Goal: Information Seeking & Learning: Learn about a topic

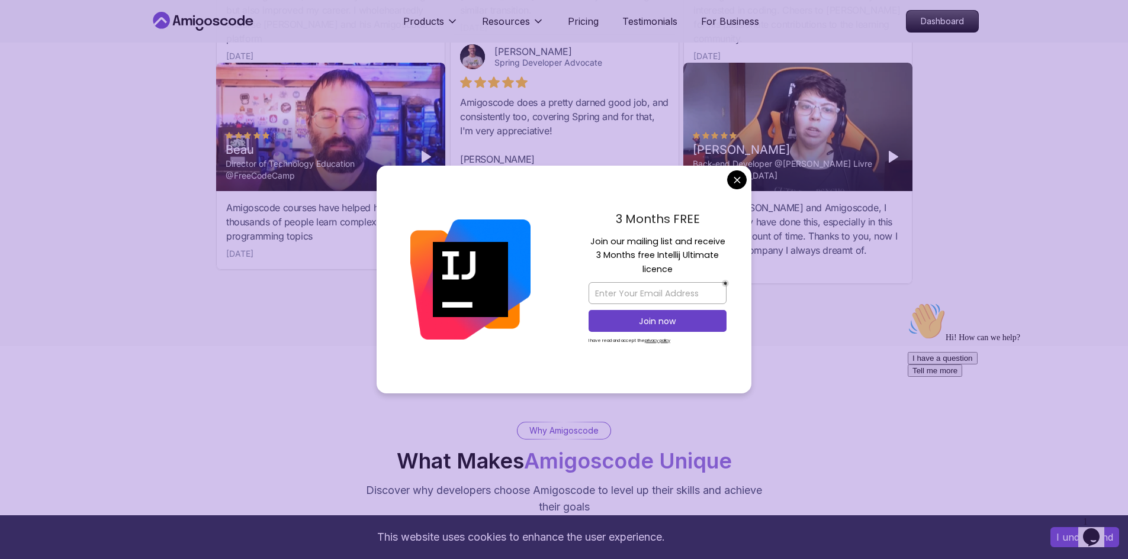
scroll to position [3907, 0]
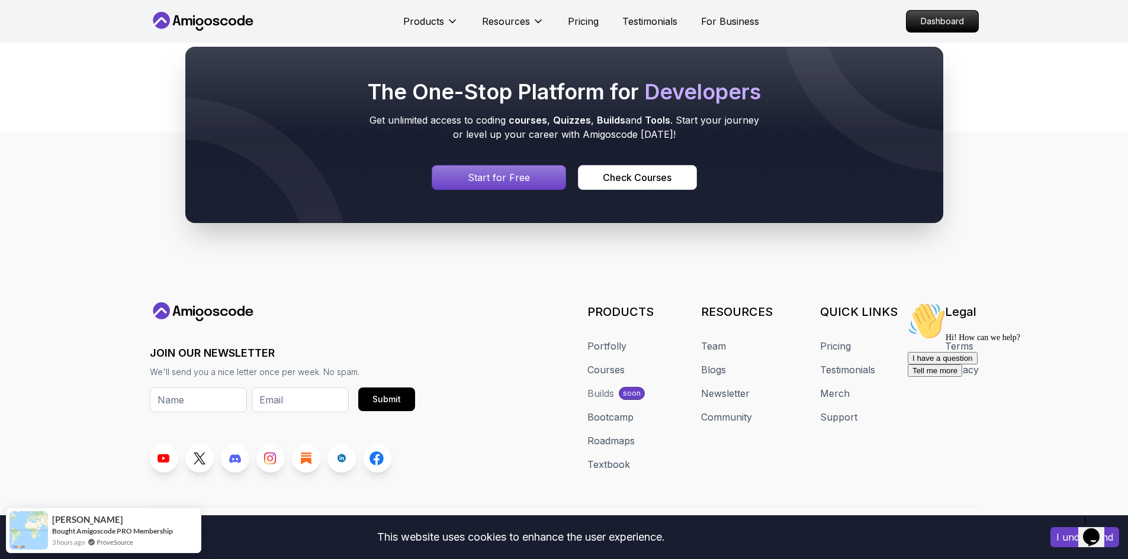
scroll to position [6379, 0]
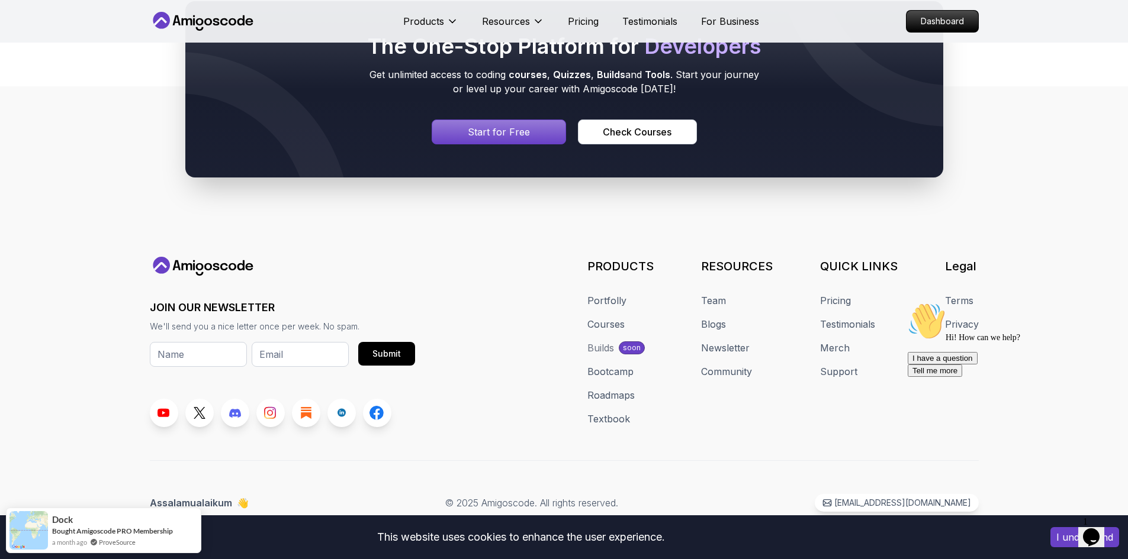
click at [607, 345] on div "Builds" at bounding box center [600, 348] width 27 height 14
click at [607, 346] on div "Builds" at bounding box center [600, 348] width 27 height 14
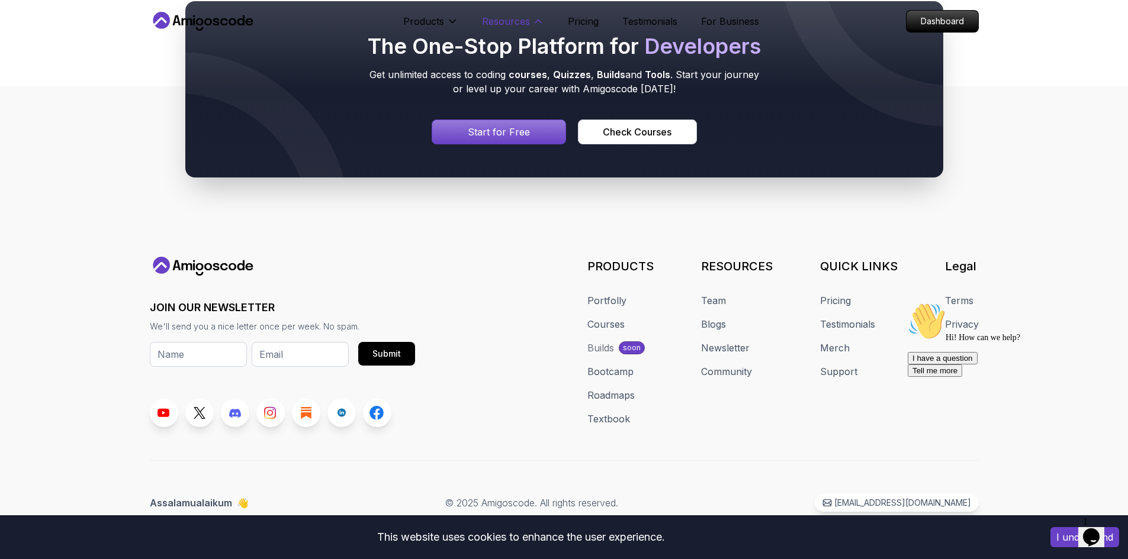
click at [494, 28] on button "Resources" at bounding box center [513, 26] width 62 height 24
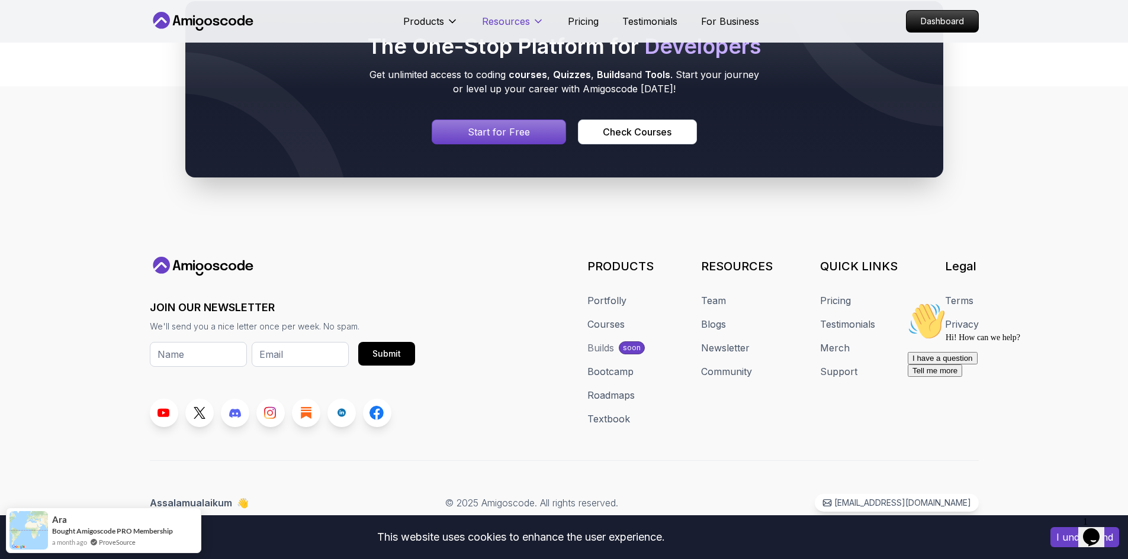
click at [530, 29] on button "Resources" at bounding box center [513, 26] width 62 height 24
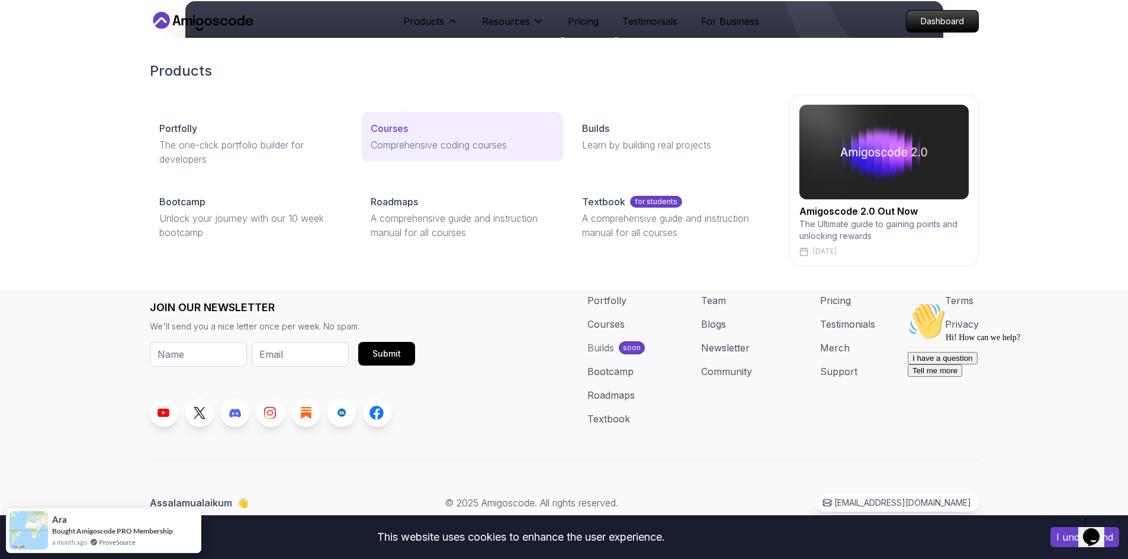
click at [394, 129] on p "Courses" at bounding box center [389, 128] width 37 height 14
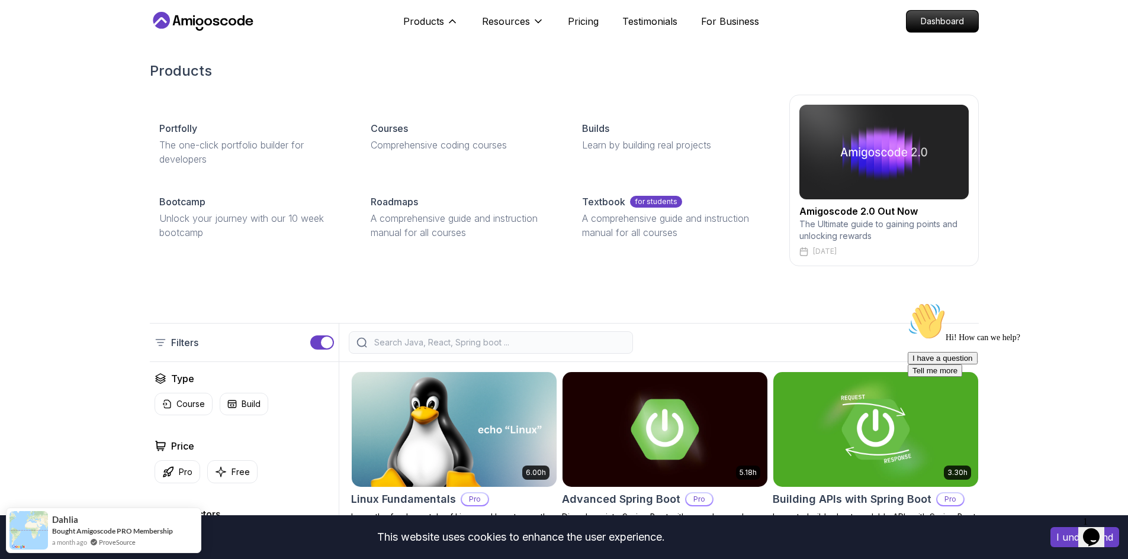
click at [592, 184] on div "Portfolly The one-click portfolio builder for developers Courses Comprehensive …" at bounding box center [462, 180] width 625 height 137
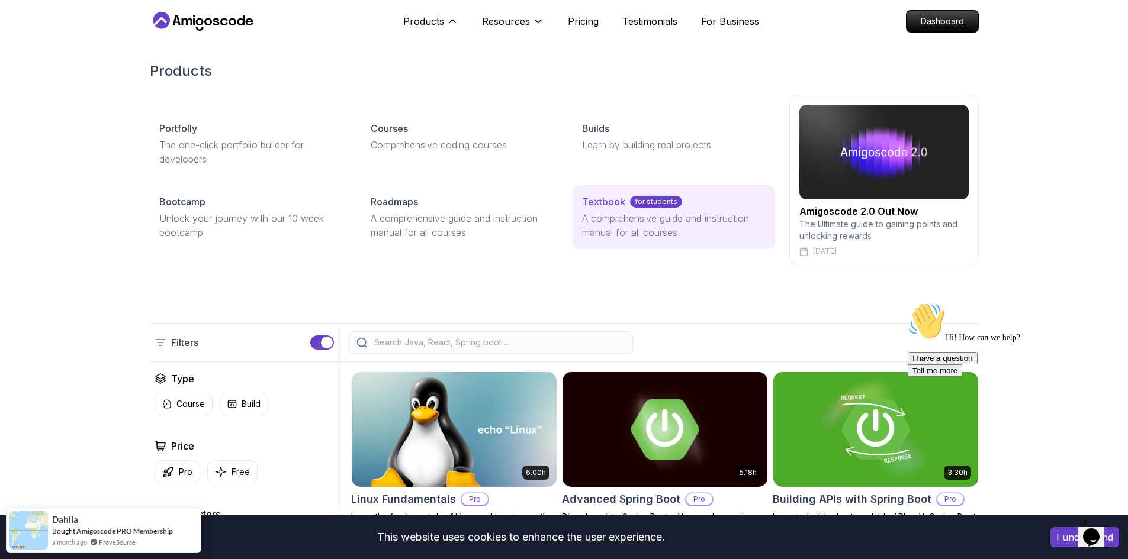
click at [612, 208] on p "Textbook" at bounding box center [603, 202] width 43 height 14
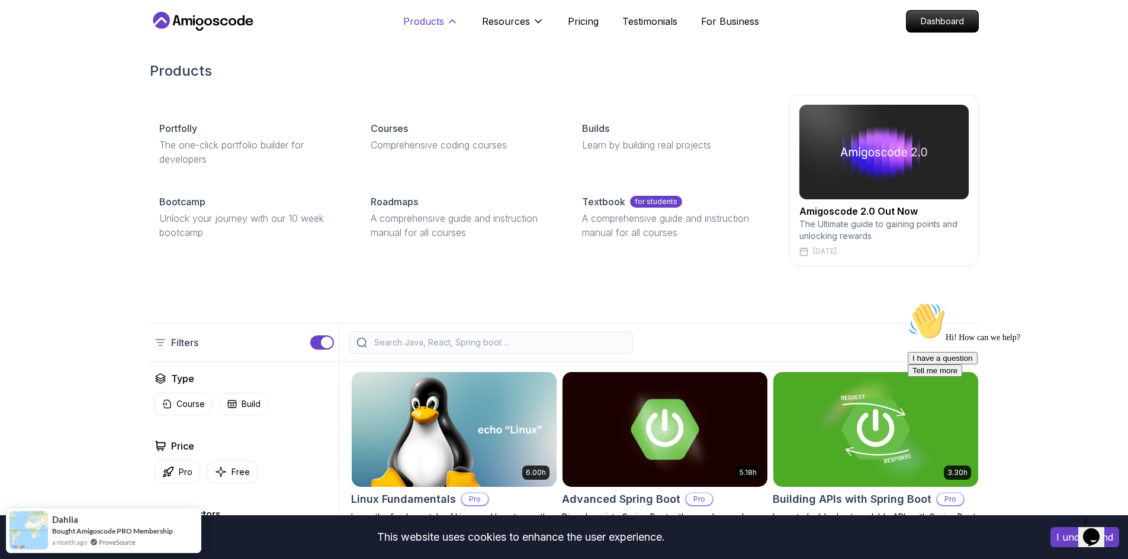
click at [423, 30] on button "Products" at bounding box center [430, 26] width 55 height 24
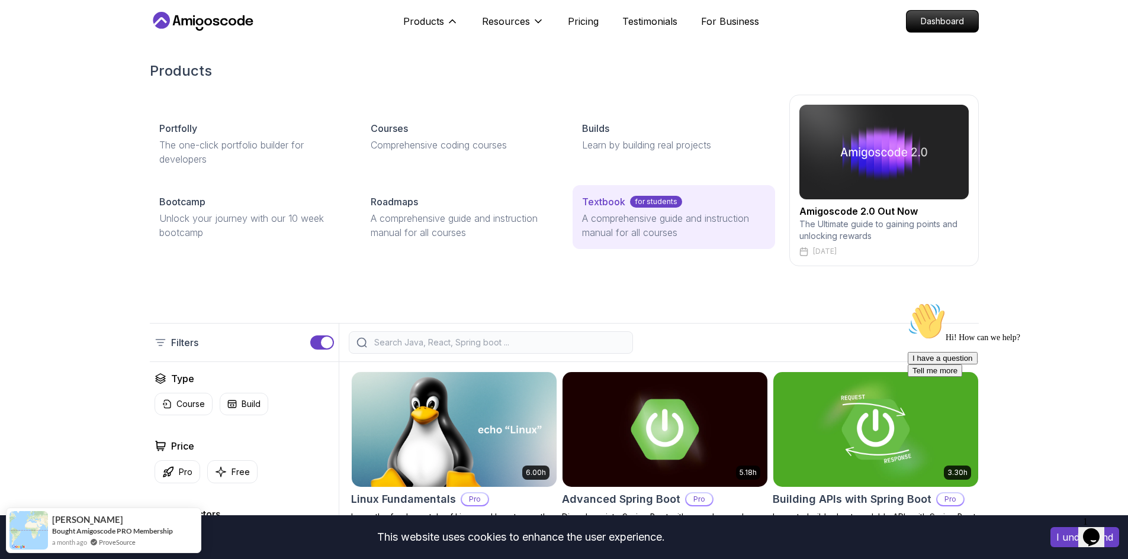
click at [600, 214] on p "A comprehensive guide and instruction manual for all courses" at bounding box center [673, 225] width 183 height 28
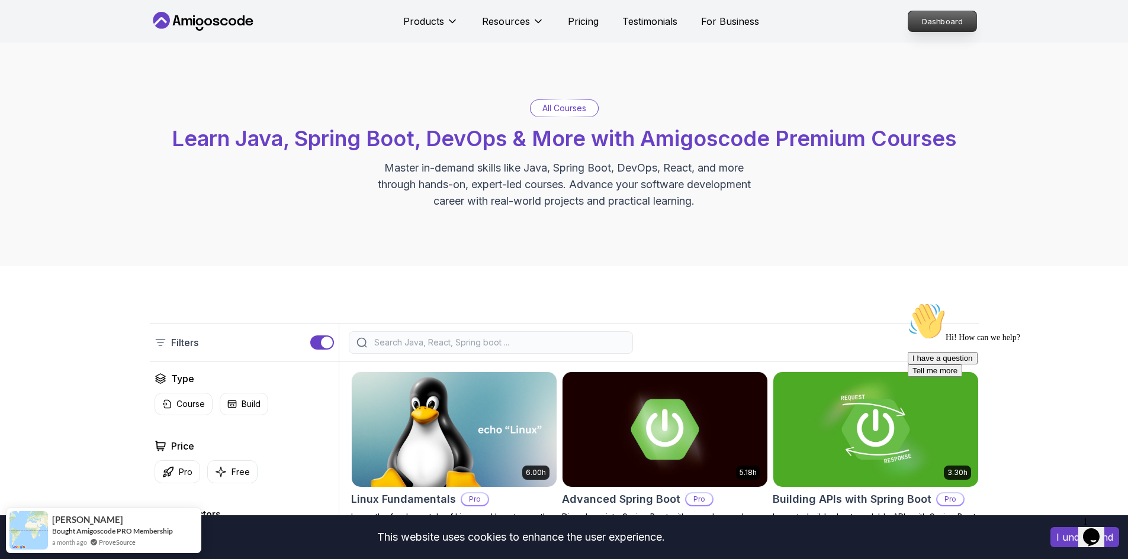
click at [940, 20] on p "Dashboard" at bounding box center [942, 21] width 68 height 20
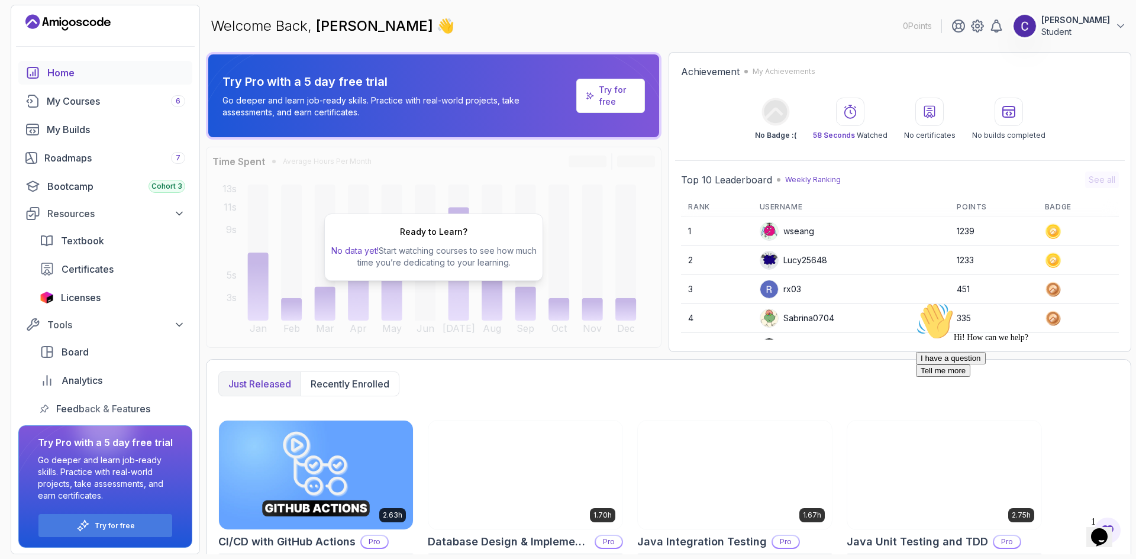
scroll to position [5, 0]
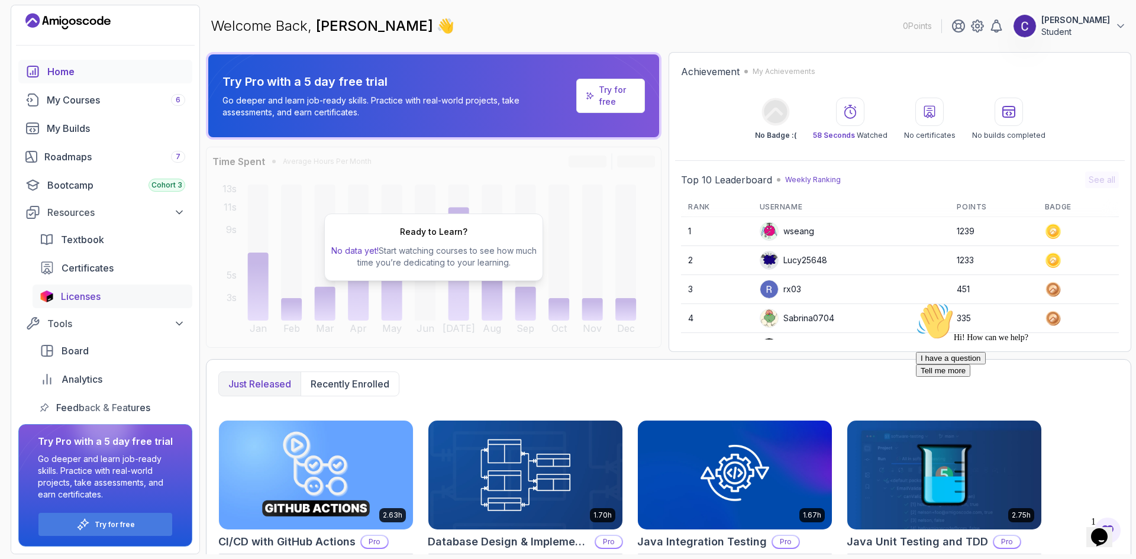
click at [99, 301] on span "Licenses" at bounding box center [81, 296] width 40 height 14
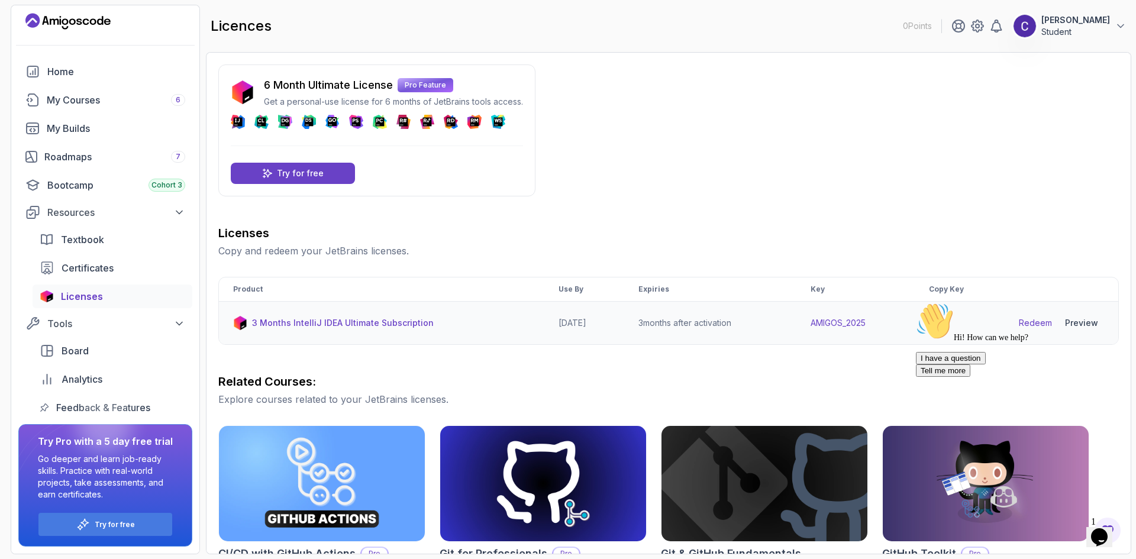
click at [588, 324] on td "[DATE]" at bounding box center [585, 323] width 80 height 43
click at [1039, 320] on div "Hi! How can we help? I have a question Tell me more" at bounding box center [1022, 339] width 213 height 75
click at [1042, 323] on div "Hi! How can we help? I have a question Tell me more" at bounding box center [1022, 339] width 213 height 75
click at [446, 84] on p "Pro Feature" at bounding box center [426, 85] width 56 height 14
click at [291, 168] on p "Try for free" at bounding box center [300, 174] width 47 height 12
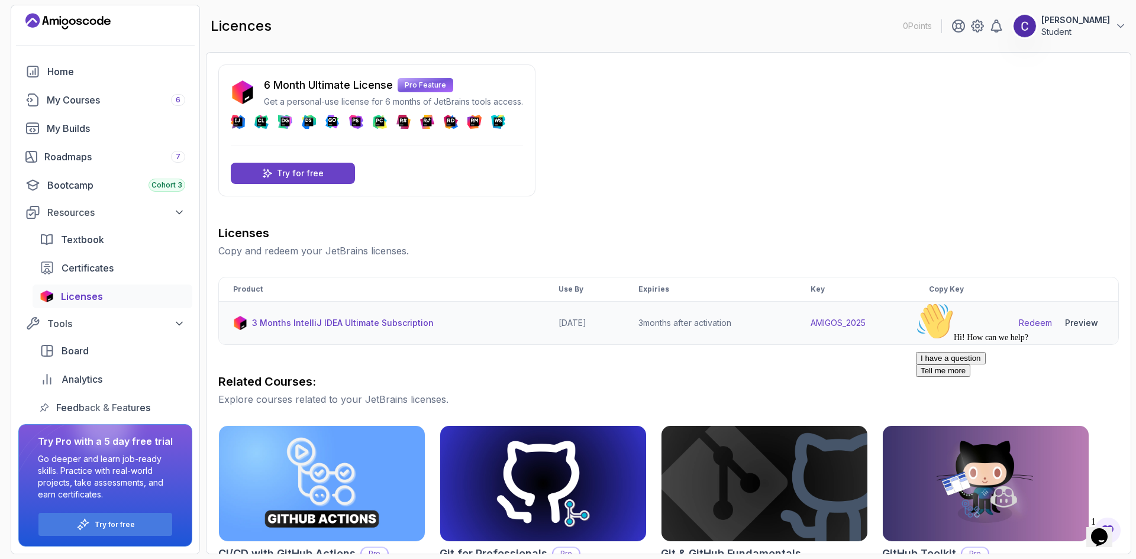
click at [389, 321] on p "3 Months IntelliJ IDEA Ultimate Subscription" at bounding box center [343, 323] width 182 height 12
click at [1080, 320] on div "Hi! How can we help? I have a question Tell me more" at bounding box center [1022, 339] width 213 height 75
click at [1057, 320] on div "Hi! How can we help? I have a question Tell me more" at bounding box center [1022, 339] width 213 height 75
click at [271, 242] on div "Licenses Copy and redeem your JetBrains licenses." at bounding box center [668, 241] width 901 height 33
click at [1107, 19] on p "[PERSON_NAME]" at bounding box center [1076, 20] width 69 height 12
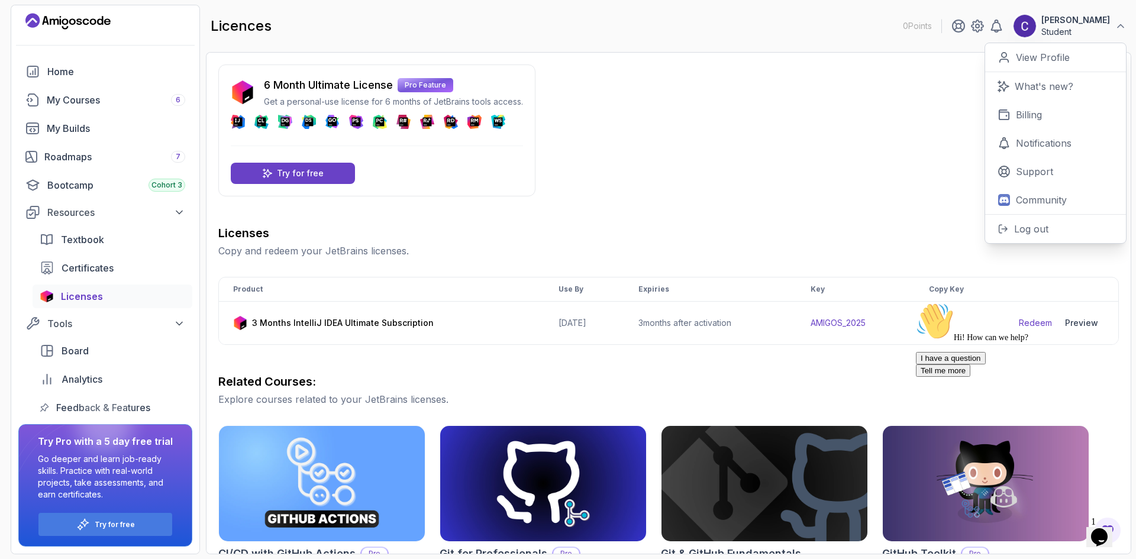
click at [898, 160] on div "6 Month Ultimate License Pro Feature Get a personal-use license for 6 months of…" at bounding box center [668, 422] width 901 height 715
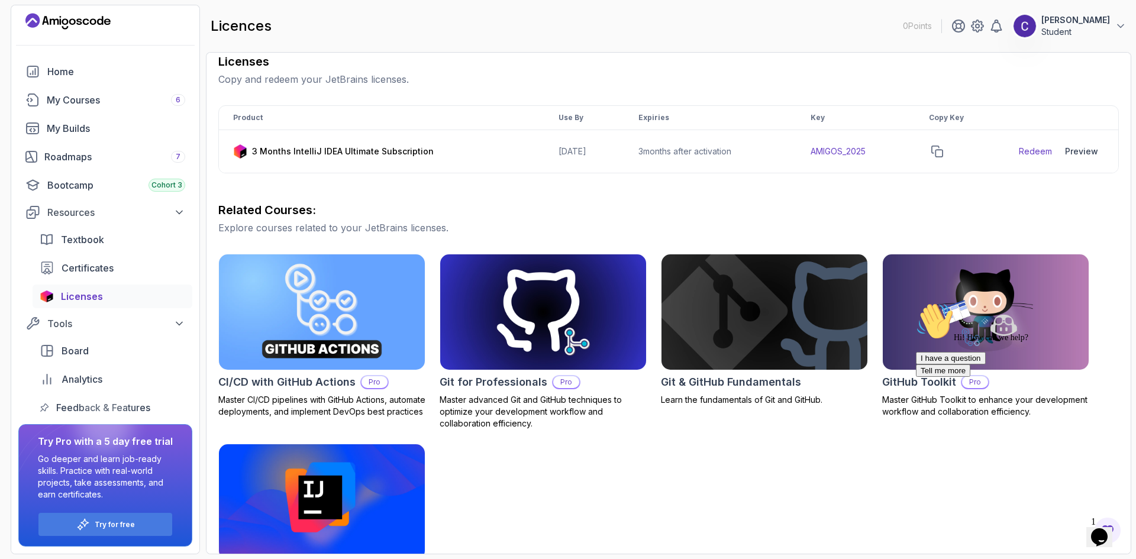
scroll to position [237, 0]
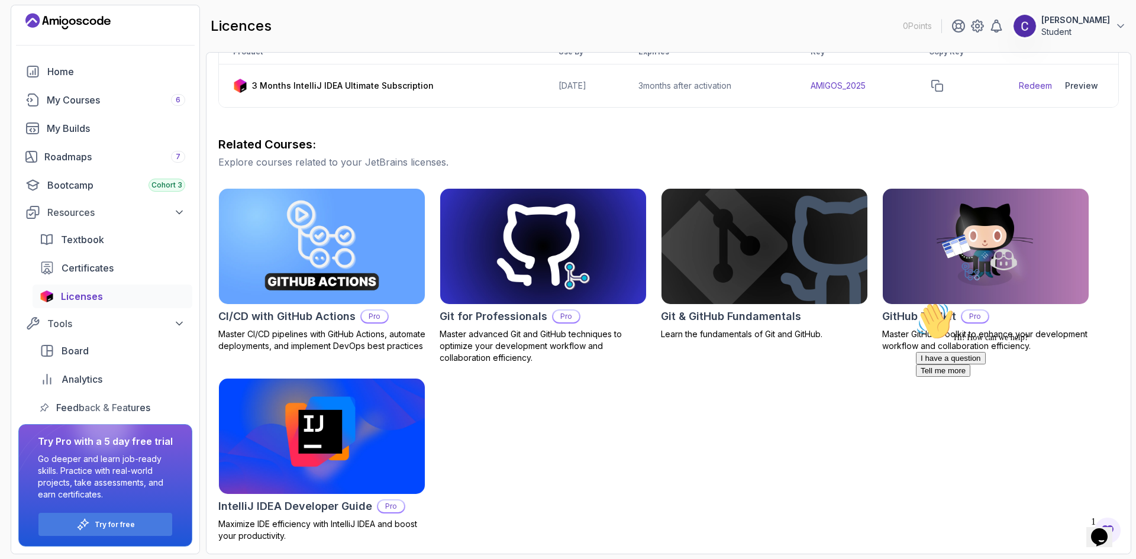
click at [80, 296] on span "Licenses" at bounding box center [82, 296] width 42 height 14
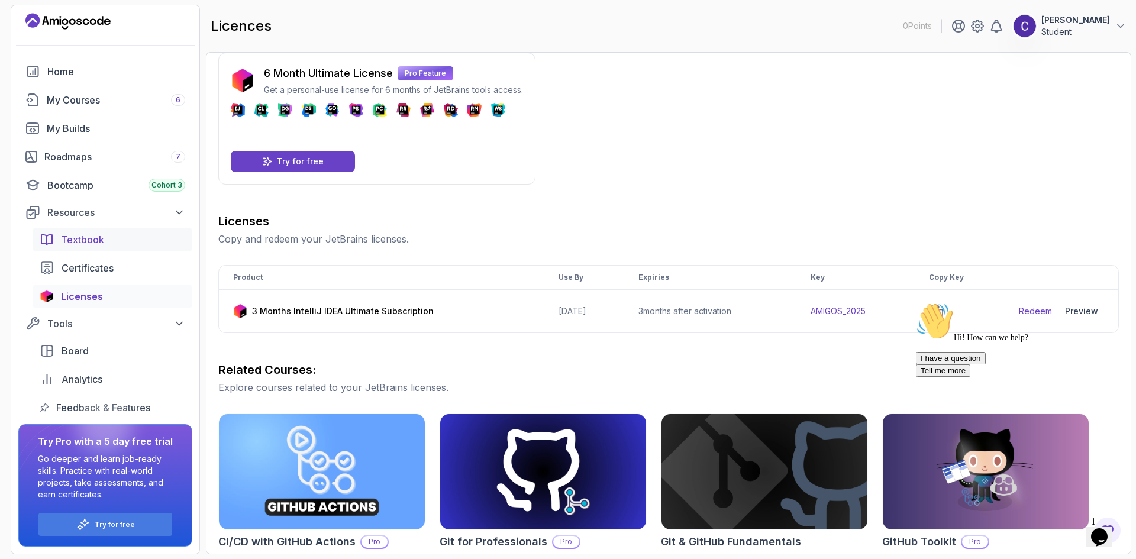
click at [79, 242] on span "Textbook" at bounding box center [82, 240] width 43 height 14
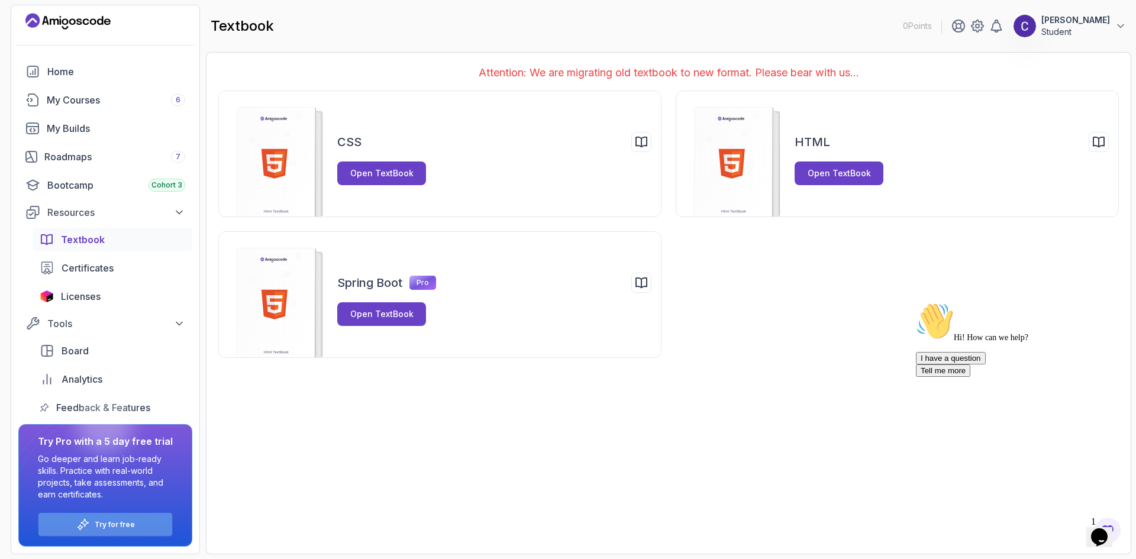
click at [110, 519] on div "Try for free" at bounding box center [105, 524] width 134 height 23
click at [94, 350] on div "Board" at bounding box center [124, 351] width 124 height 14
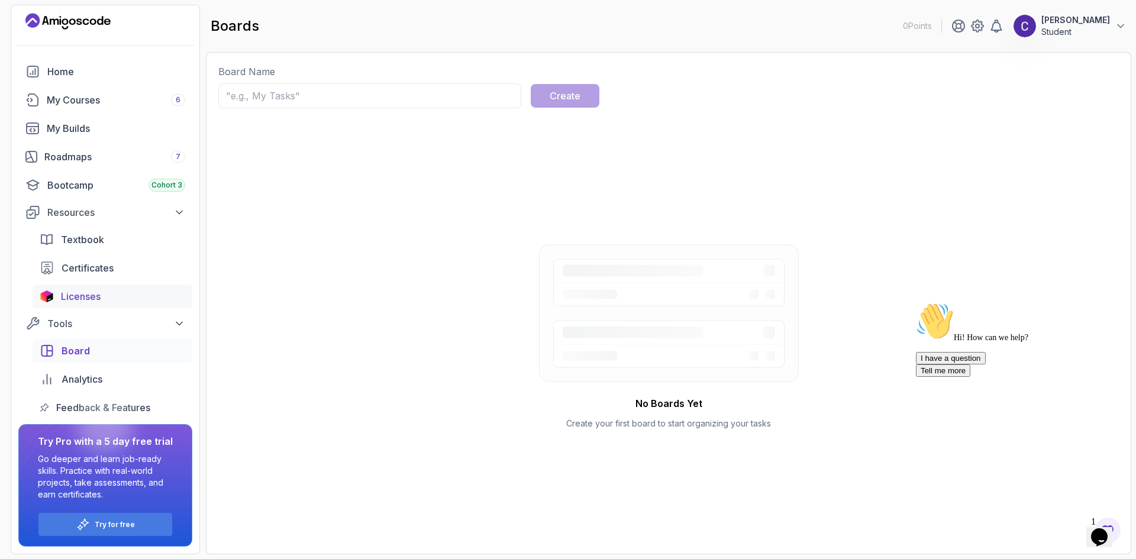
click at [89, 291] on span "Licenses" at bounding box center [81, 296] width 40 height 14
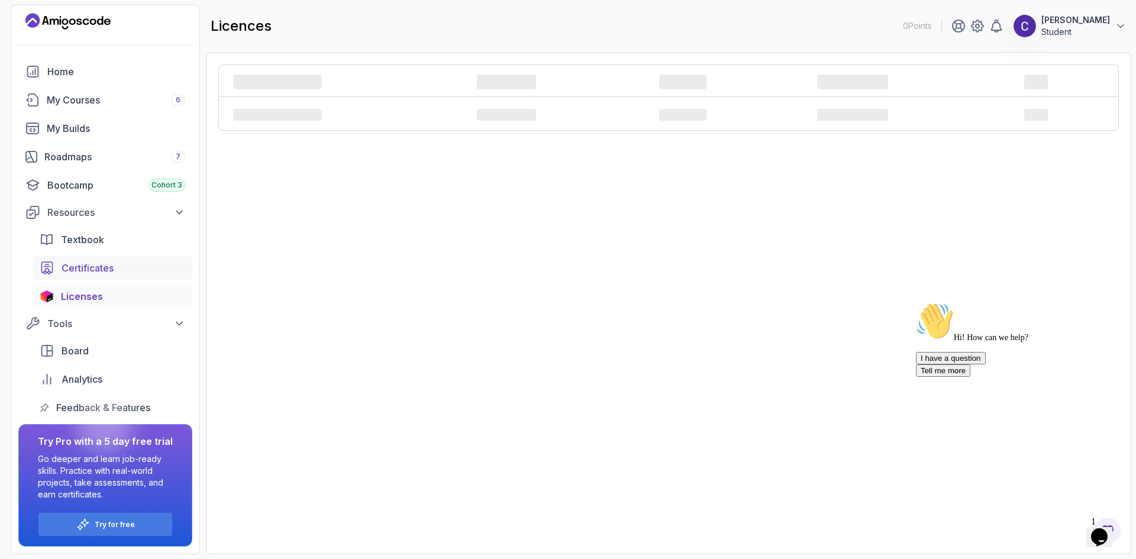
click at [86, 264] on span "Certificates" at bounding box center [88, 268] width 52 height 14
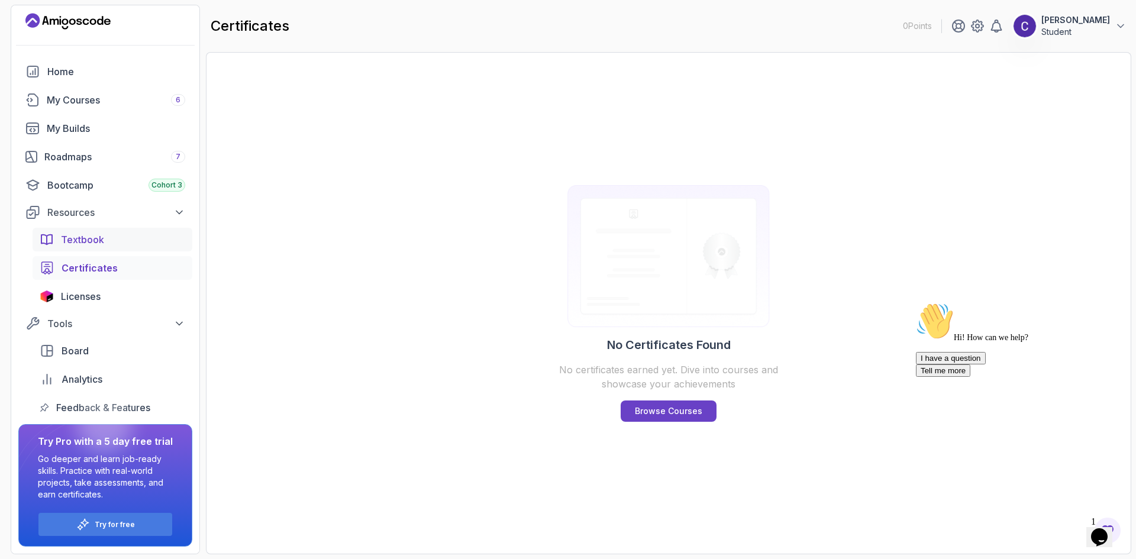
click at [88, 242] on span "Textbook" at bounding box center [82, 240] width 43 height 14
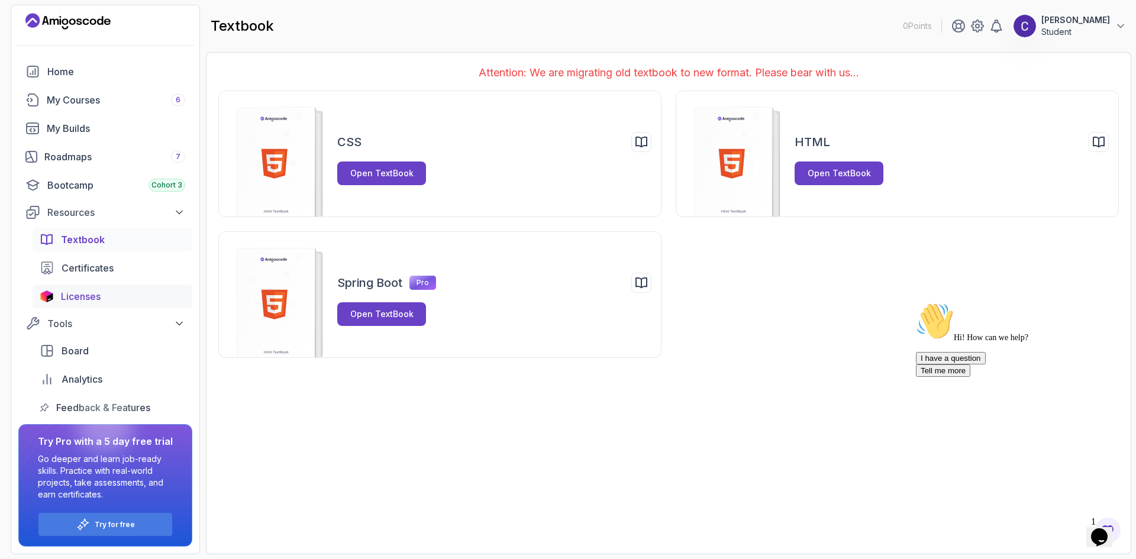
click at [88, 299] on span "Licenses" at bounding box center [81, 296] width 40 height 14
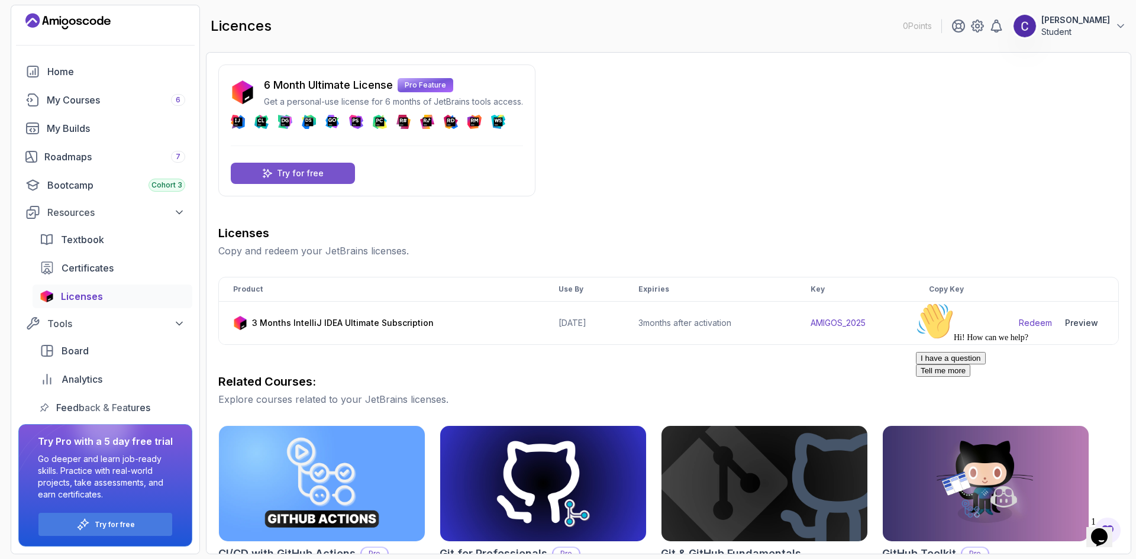
click at [327, 173] on div "Try for free" at bounding box center [293, 173] width 124 height 21
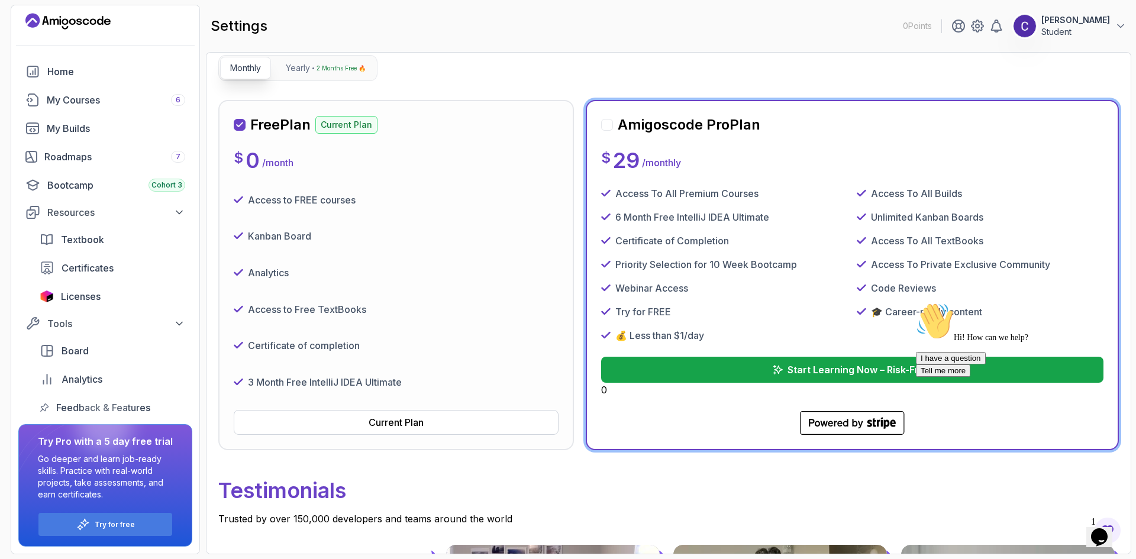
scroll to position [118, 0]
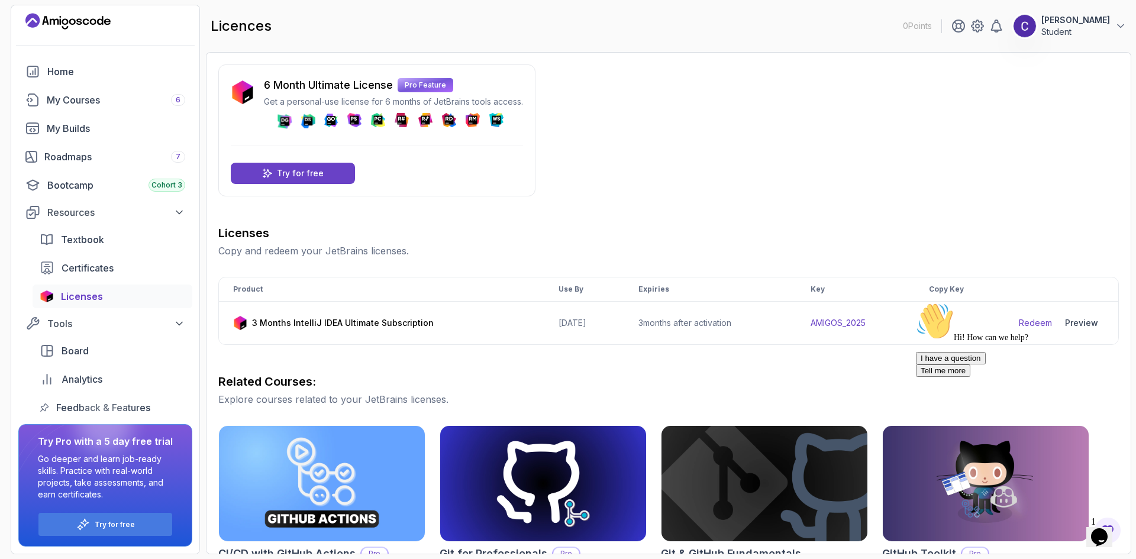
click at [391, 30] on div "licences 0 Points [PERSON_NAME] Student" at bounding box center [669, 26] width 926 height 43
click at [49, 28] on icon "Landing page" at bounding box center [67, 21] width 85 height 19
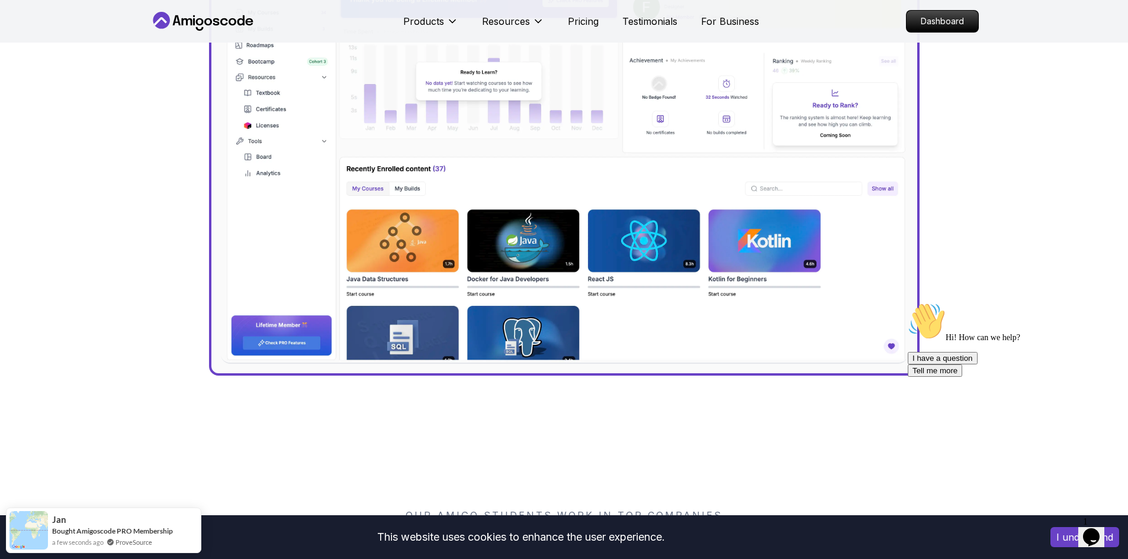
scroll to position [178, 0]
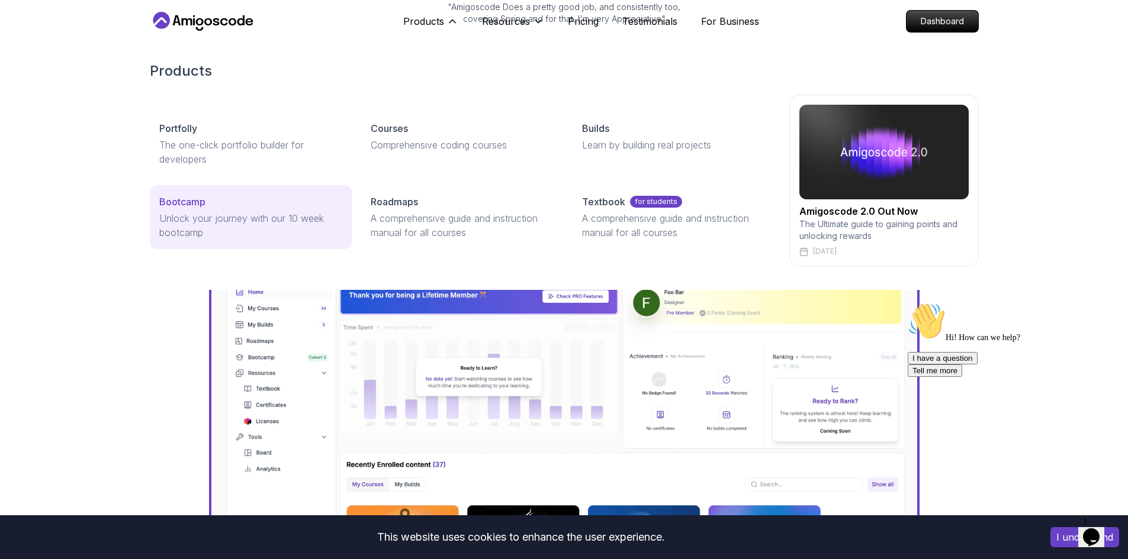
click at [268, 233] on p "Unlock your journey with our 10 week bootcamp" at bounding box center [250, 225] width 183 height 28
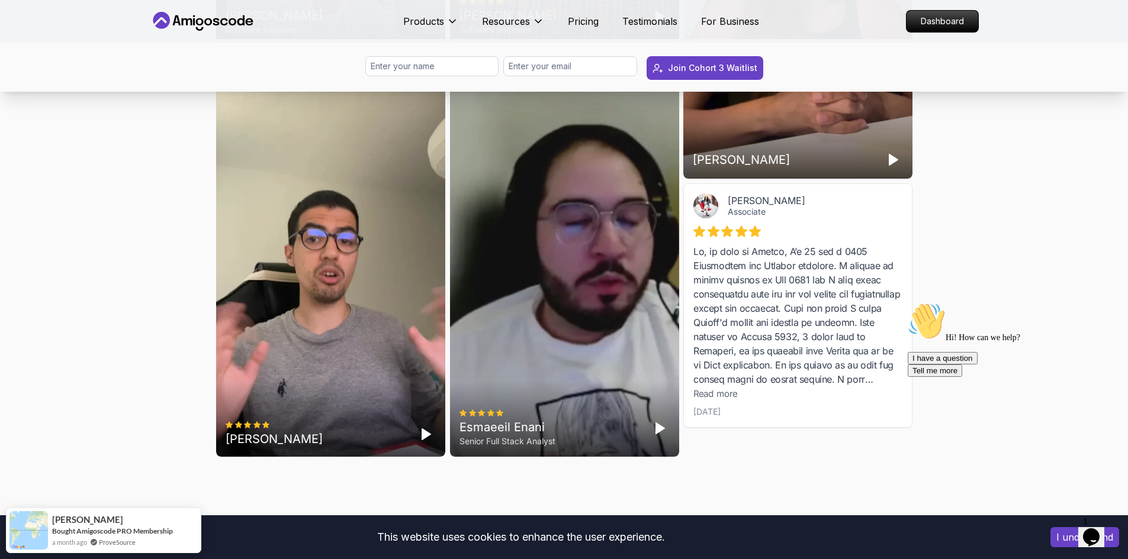
scroll to position [3788, 0]
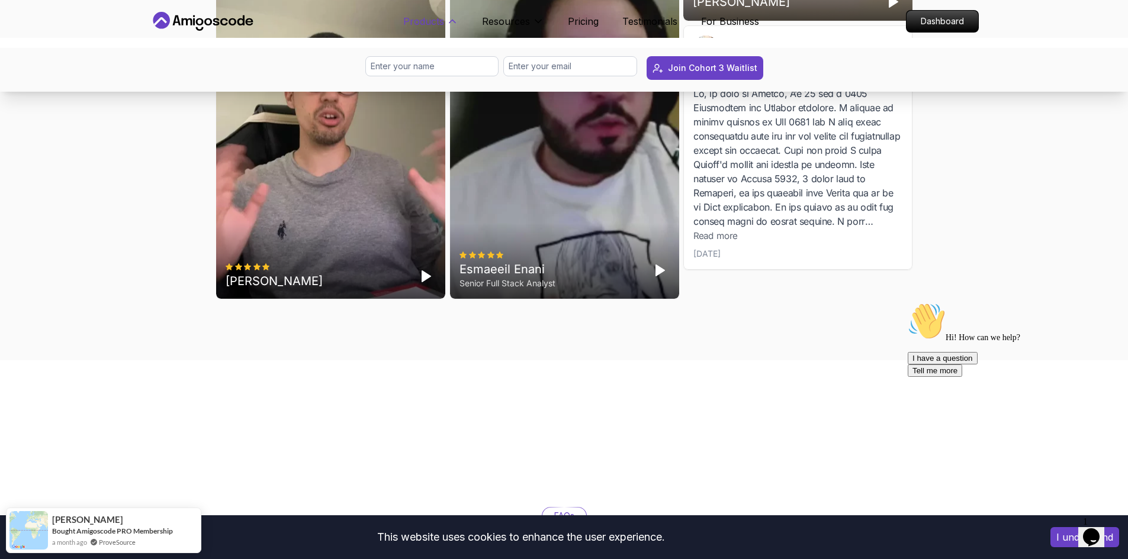
click at [411, 21] on p "Products" at bounding box center [423, 21] width 41 height 14
click at [437, 18] on p "Products" at bounding box center [423, 21] width 41 height 14
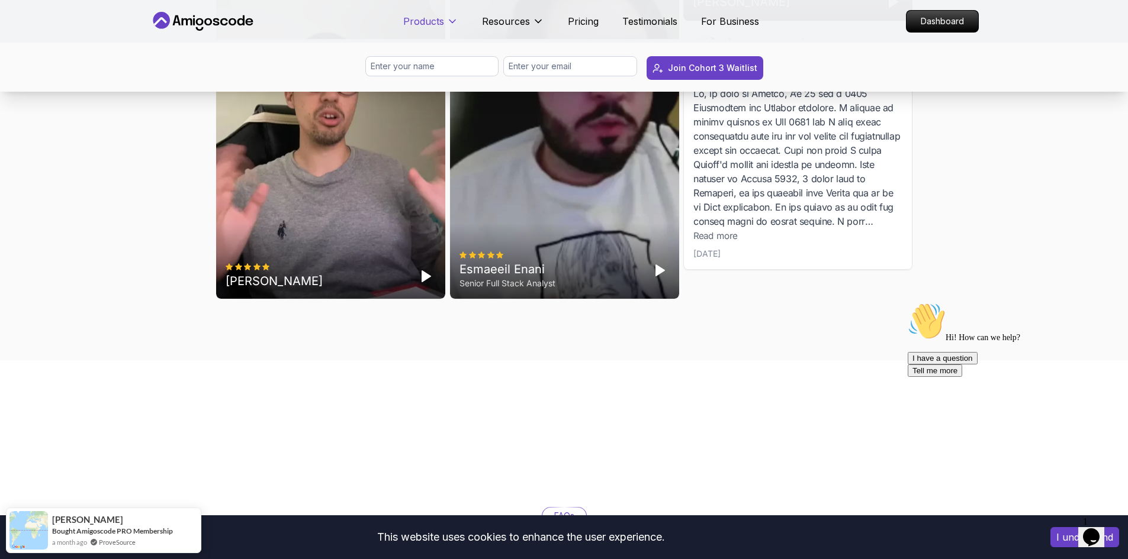
click at [439, 26] on p "Products" at bounding box center [423, 21] width 41 height 14
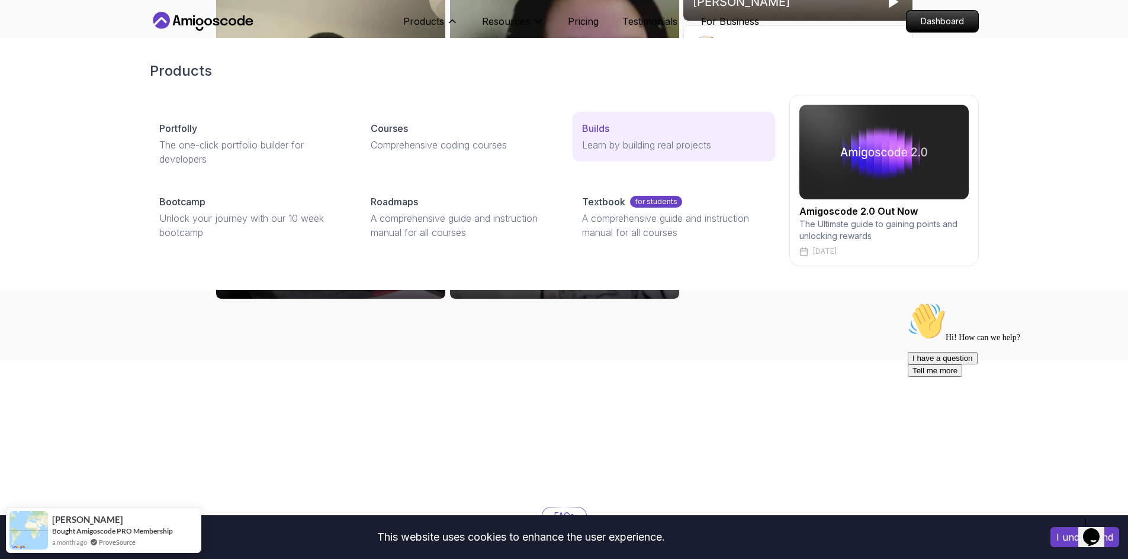
click at [638, 137] on link "Builds Learn by building real projects" at bounding box center [673, 137] width 202 height 50
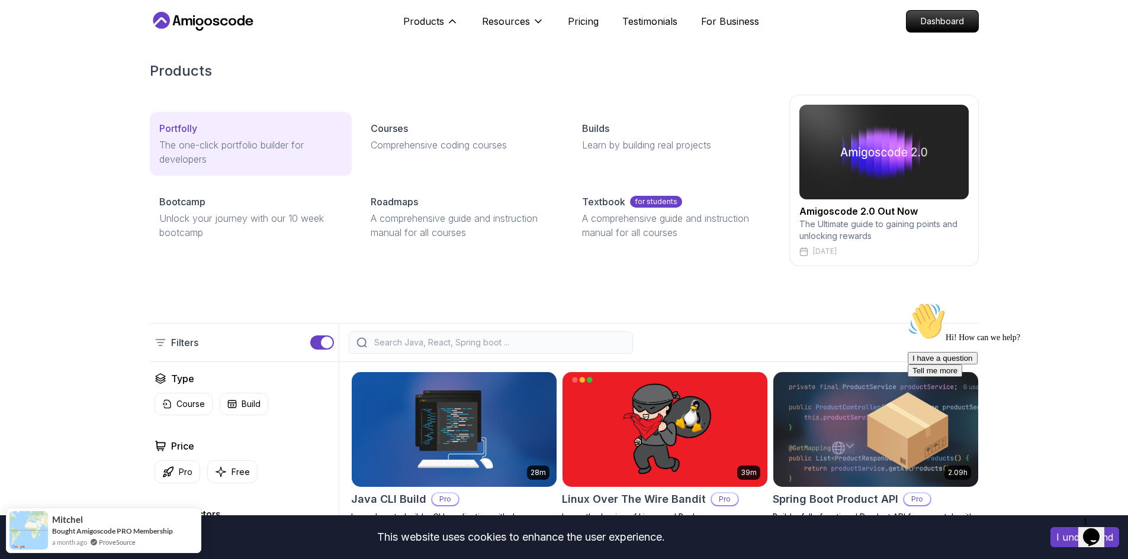
click at [262, 142] on p "The one-click portfolio builder for developers" at bounding box center [250, 152] width 183 height 28
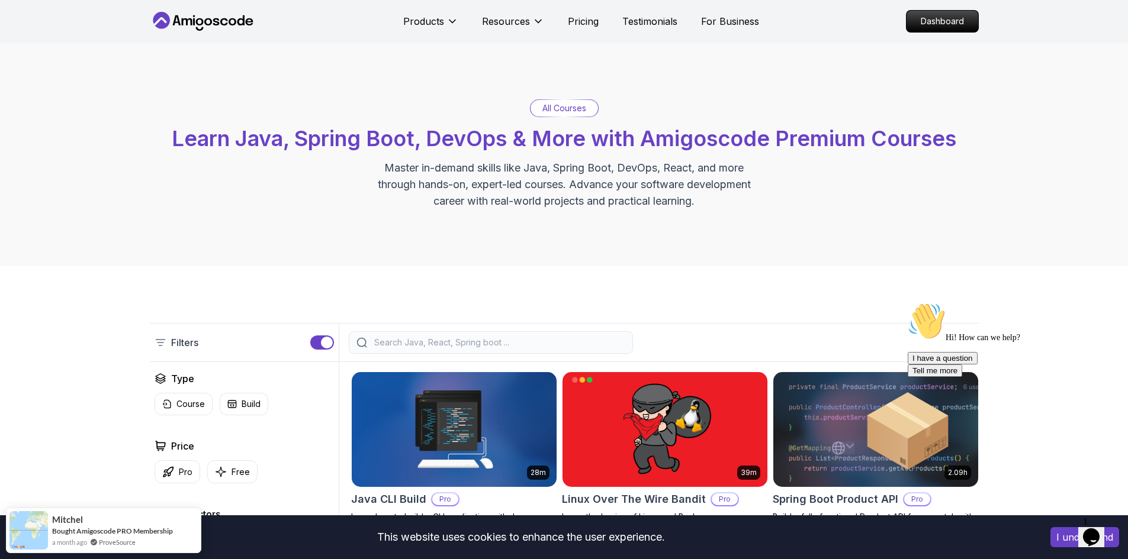
click at [574, 108] on p "All Courses" at bounding box center [564, 108] width 44 height 12
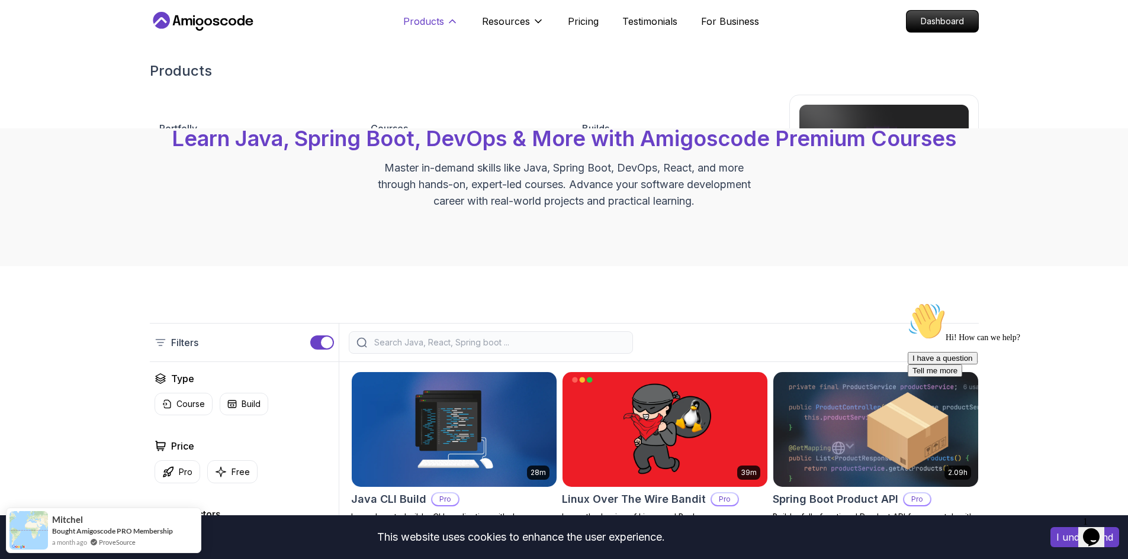
click at [434, 25] on p "Products" at bounding box center [423, 21] width 41 height 14
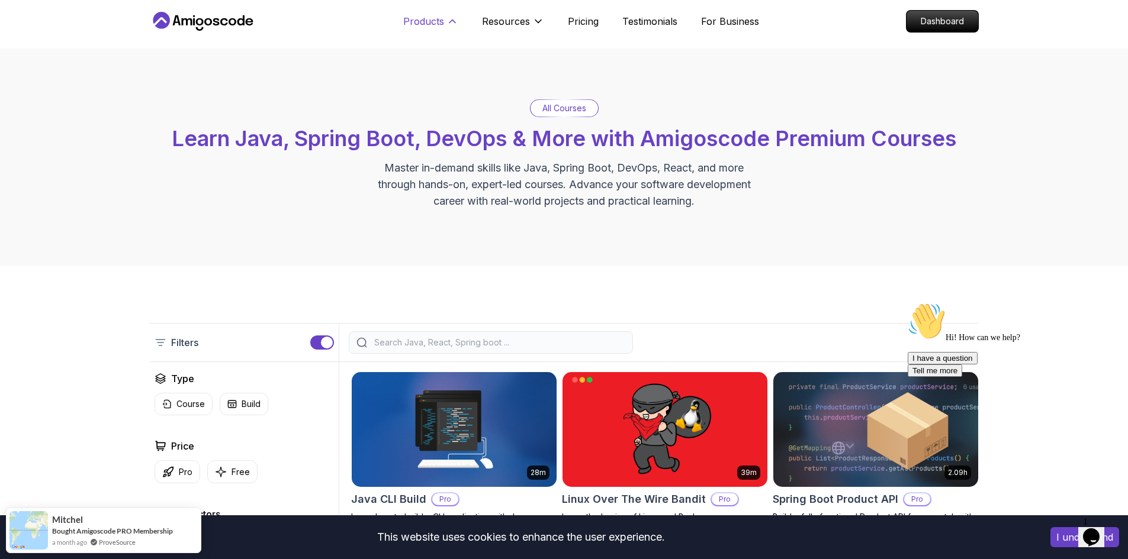
click at [447, 26] on icon at bounding box center [452, 21] width 12 height 12
click at [440, 24] on p "Products" at bounding box center [423, 21] width 41 height 14
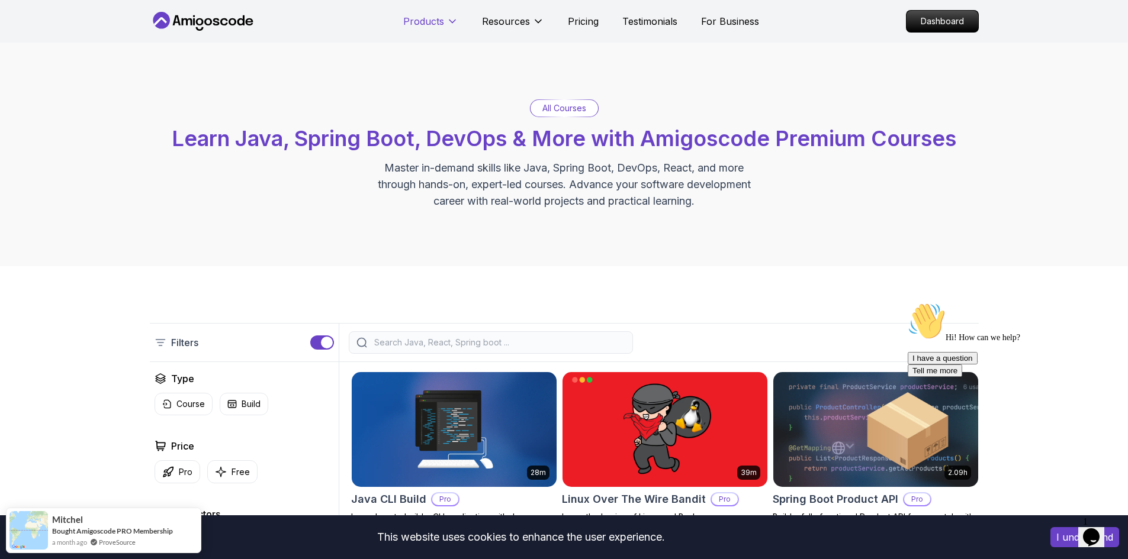
click at [440, 24] on p "Products" at bounding box center [423, 21] width 41 height 14
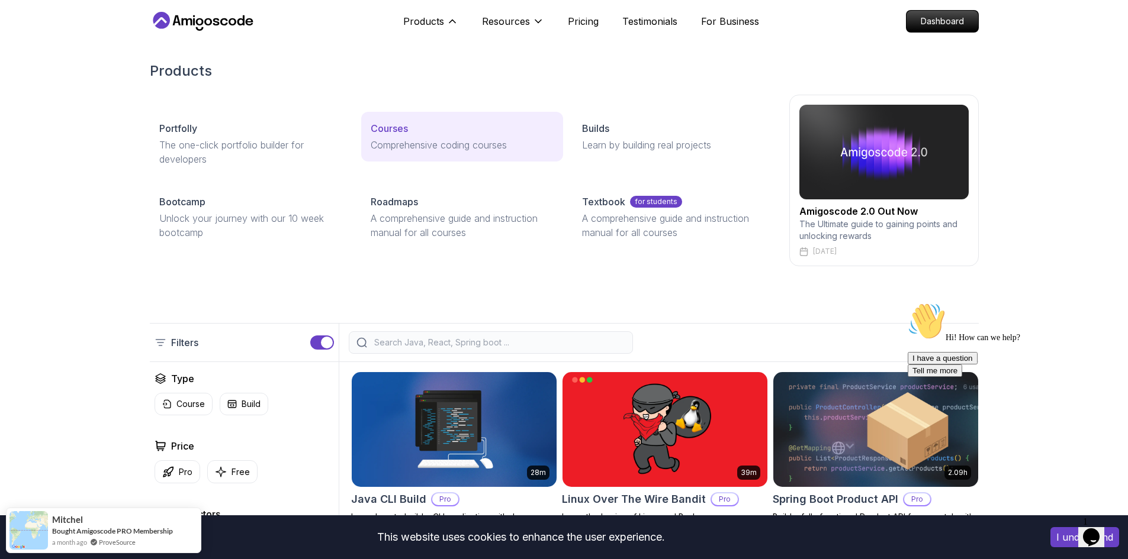
click at [459, 150] on p "Comprehensive coding courses" at bounding box center [462, 145] width 183 height 14
